Goal: Entertainment & Leisure: Consume media (video, audio)

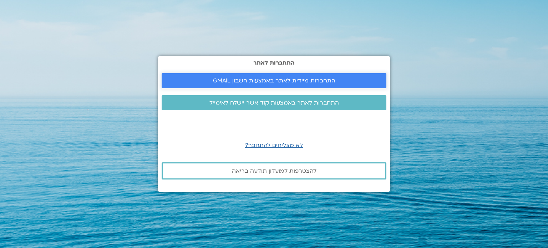
click at [290, 83] on span "התחברות מיידית לאתר באמצעות חשבון GMAIL" at bounding box center [274, 80] width 122 height 6
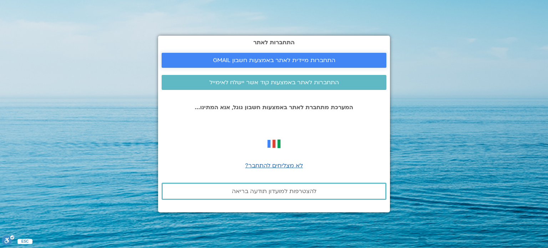
click at [284, 60] on span "התחברות מיידית לאתר באמצעות חשבון GMAIL" at bounding box center [274, 60] width 122 height 6
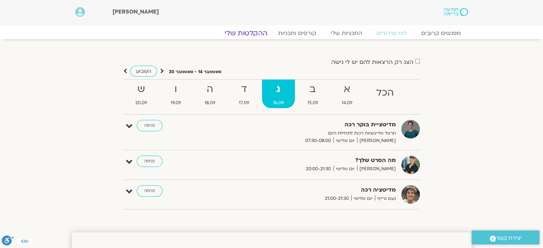
click at [245, 34] on link "ההקלטות שלי" at bounding box center [246, 33] width 60 height 9
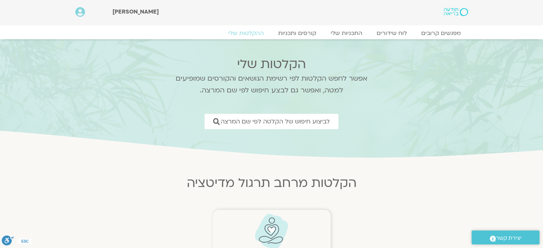
click at [267, 223] on img at bounding box center [271, 231] width 35 height 36
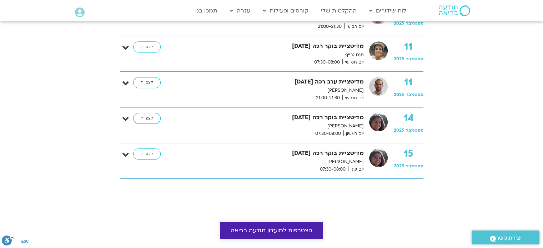
scroll to position [713, 0]
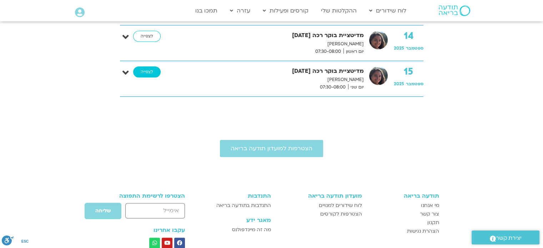
click at [153, 70] on link "לצפייה" at bounding box center [146, 71] width 27 height 11
